Goal: Find specific page/section: Find specific page/section

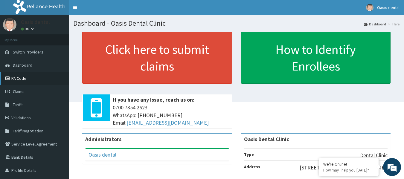
click at [22, 80] on link "PA Code" at bounding box center [34, 78] width 69 height 13
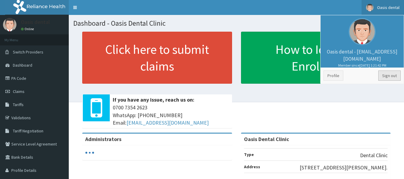
click at [382, 72] on link "Sign out" at bounding box center [390, 76] width 22 height 10
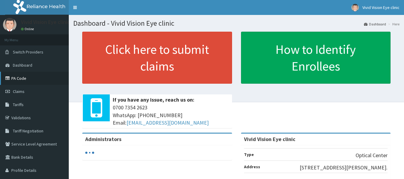
click at [19, 77] on link "PA Code" at bounding box center [34, 78] width 69 height 13
